Goal: Check status: Check status

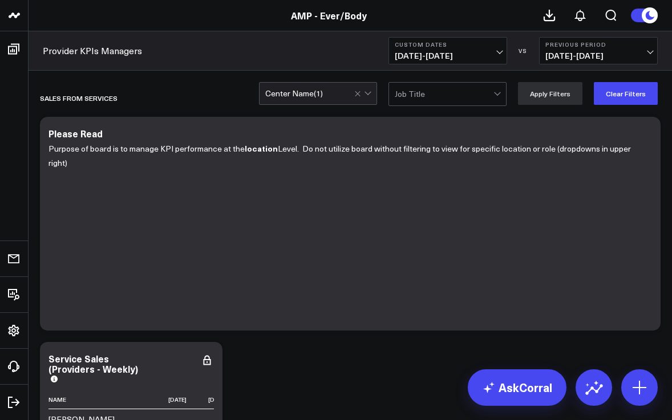
click at [366, 96] on div at bounding box center [363, 94] width 19 height 22
click at [373, 96] on div at bounding box center [363, 94] width 19 height 22
click at [323, 97] on div "Center Name ( 1 )" at bounding box center [294, 93] width 58 height 9
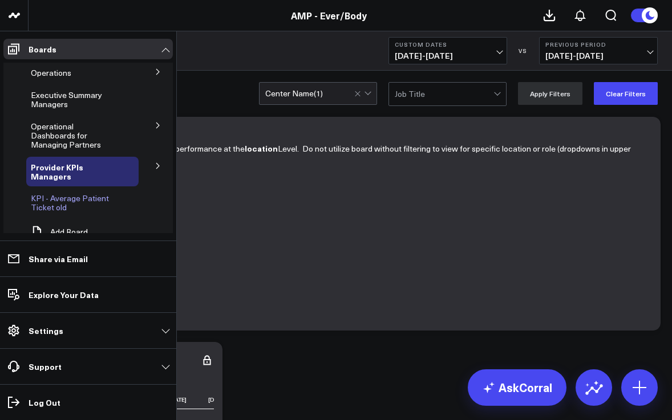
scroll to position [16, 0]
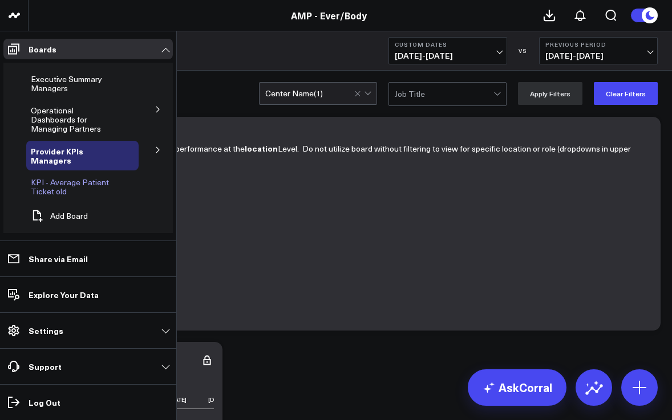
click at [55, 181] on span "KPI - Average Patient Ticket old" at bounding box center [70, 187] width 78 height 20
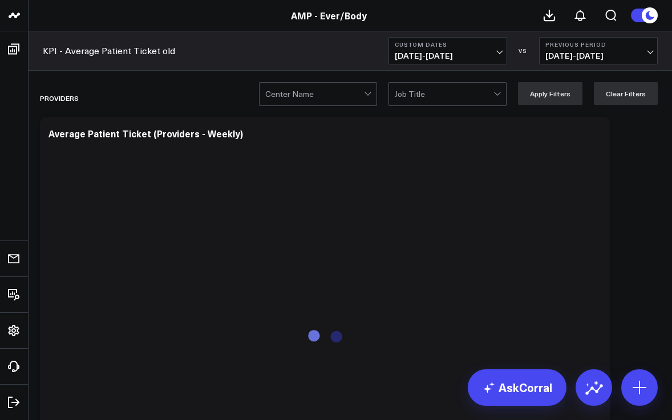
click at [373, 95] on div at bounding box center [369, 94] width 10 height 23
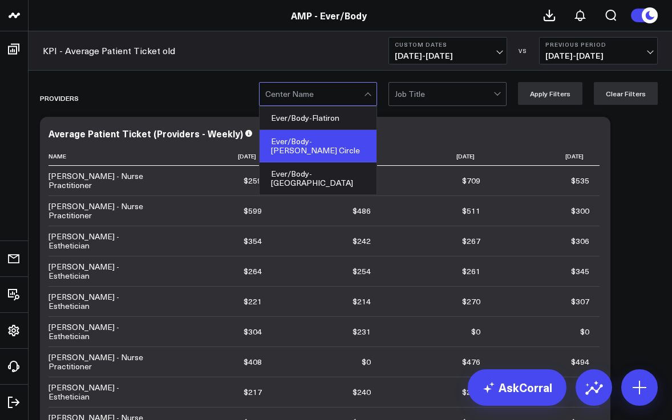
click at [358, 137] on div "Ever/Body-[PERSON_NAME] Circle" at bounding box center [317, 146] width 117 height 32
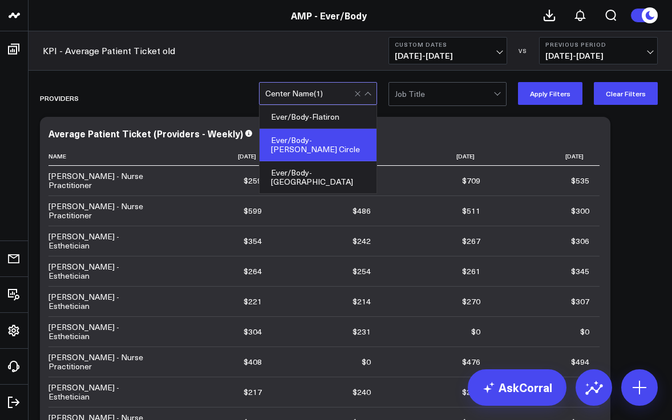
click at [497, 51] on span "[DATE] - [DATE]" at bounding box center [447, 55] width 106 height 9
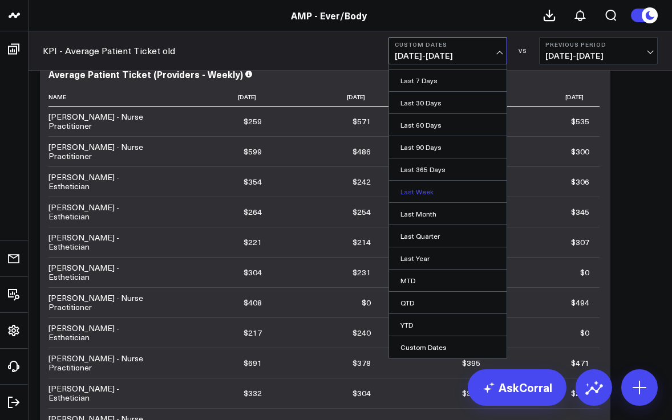
scroll to position [68, 0]
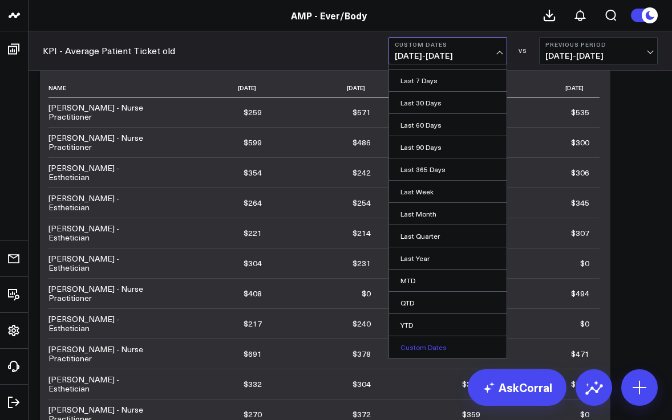
click at [414, 347] on link "Custom Dates" at bounding box center [447, 347] width 117 height 22
select select "9"
select select "2025"
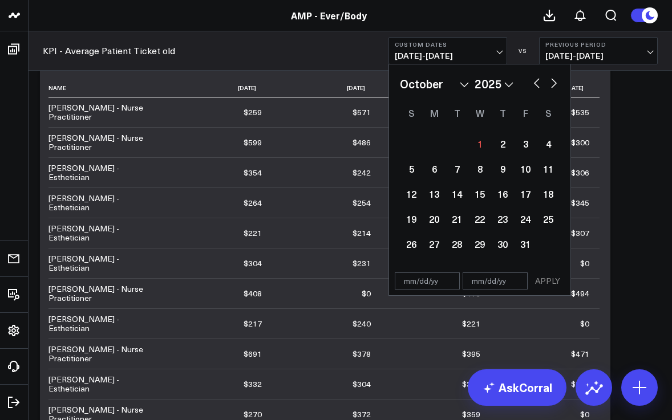
click at [536, 83] on button "button" at bounding box center [536, 82] width 11 height 14
select select "8"
select select "2025"
click at [535, 84] on button "button" at bounding box center [536, 82] width 11 height 14
select select "7"
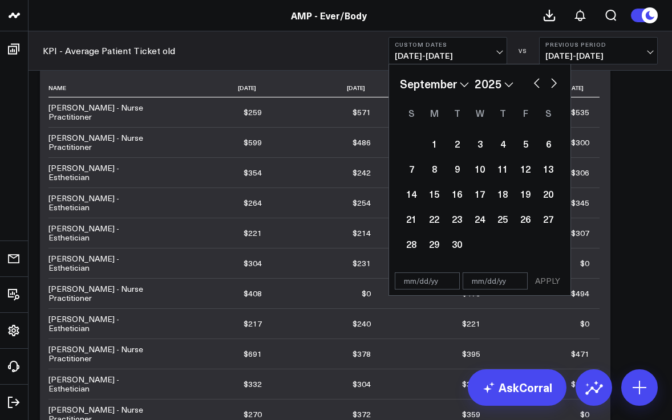
select select "2025"
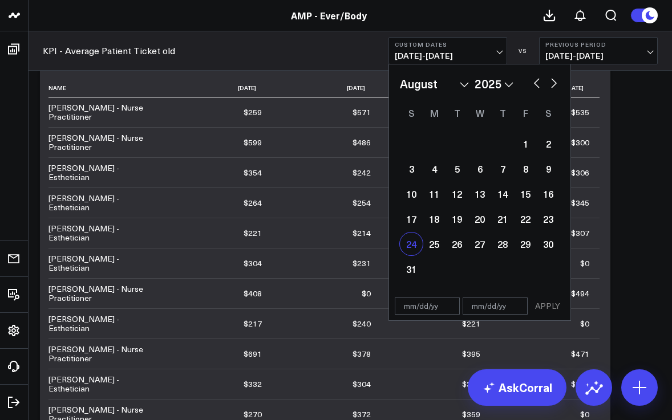
click at [415, 240] on div "24" at bounding box center [411, 244] width 23 height 23
type input "[DATE]"
select select "7"
select select "2025"
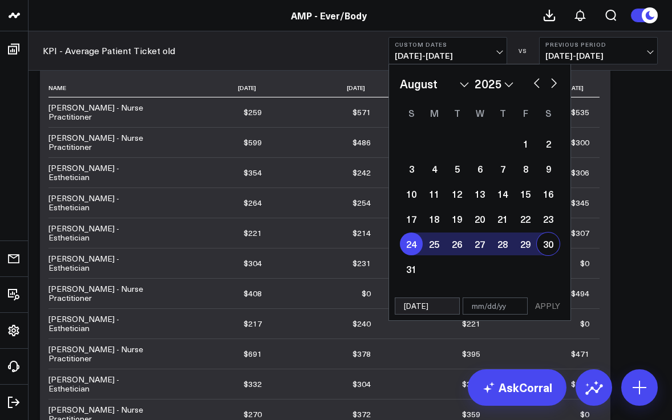
click at [549, 243] on div "30" at bounding box center [547, 244] width 23 height 23
type input "[DATE]"
select select "7"
select select "2025"
click at [543, 307] on button "APPLY" at bounding box center [547, 306] width 34 height 17
